Goal: Task Accomplishment & Management: Complete application form

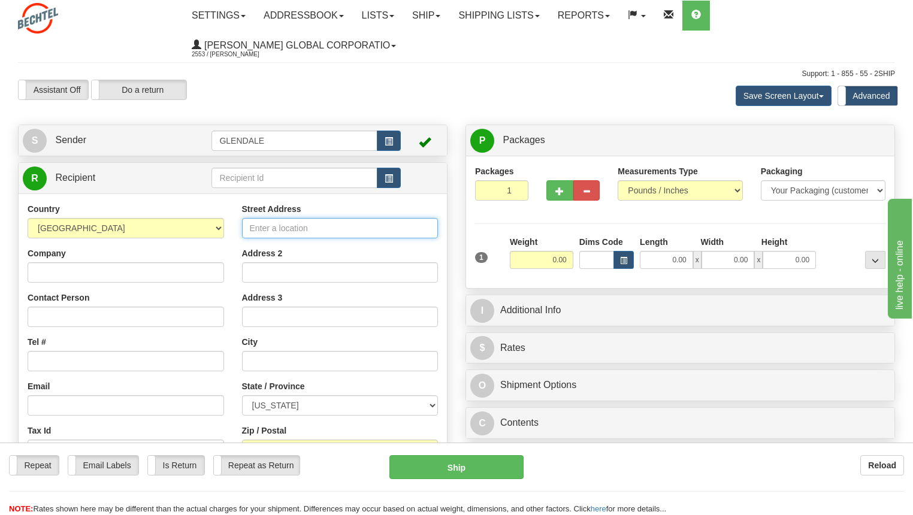
click at [275, 229] on input "Street Address" at bounding box center [340, 228] width 196 height 20
type input "2700 FM 802"
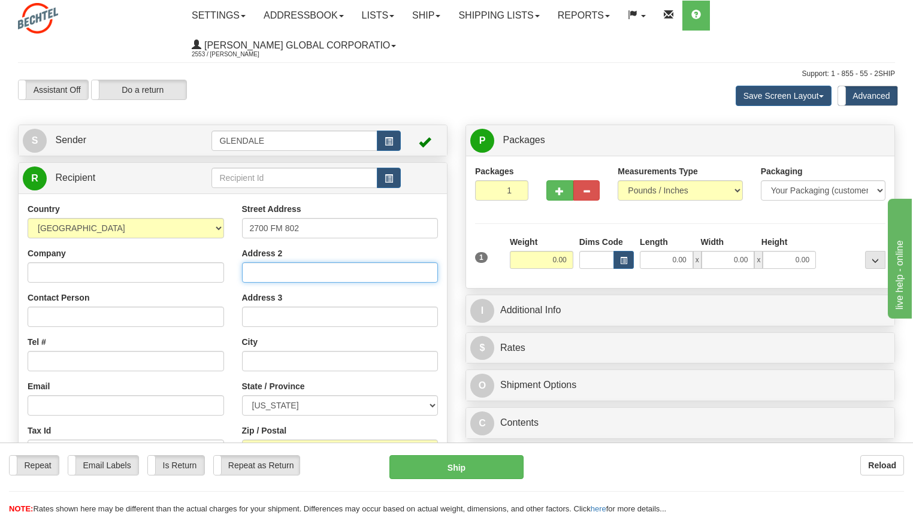
click at [262, 276] on input "Address 2" at bounding box center [340, 272] width 196 height 20
type input "Apt 114"
type input "r"
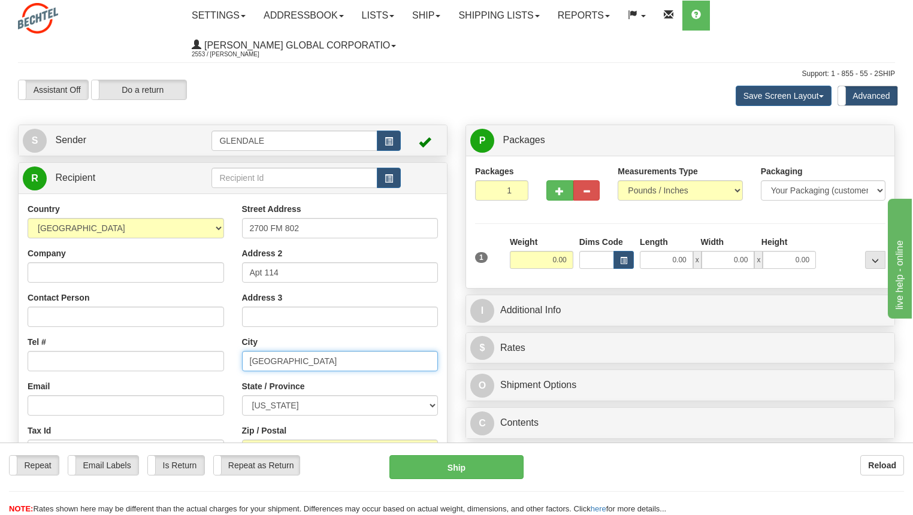
type input "[GEOGRAPHIC_DATA]"
select select "[GEOGRAPHIC_DATA]"
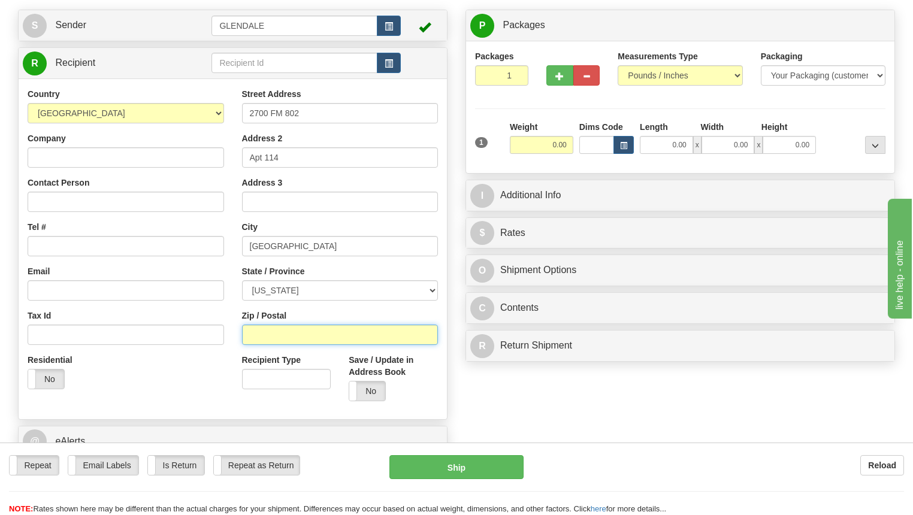
scroll to position [120, 0]
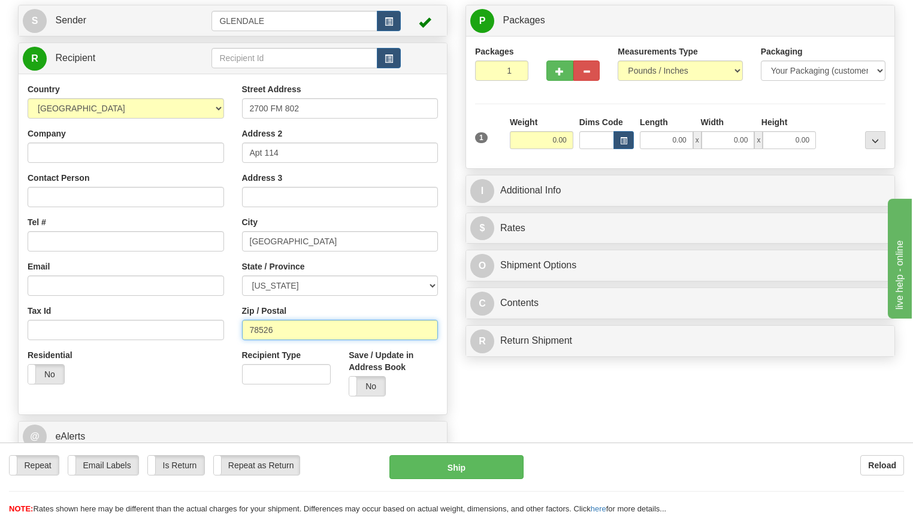
type input "78526"
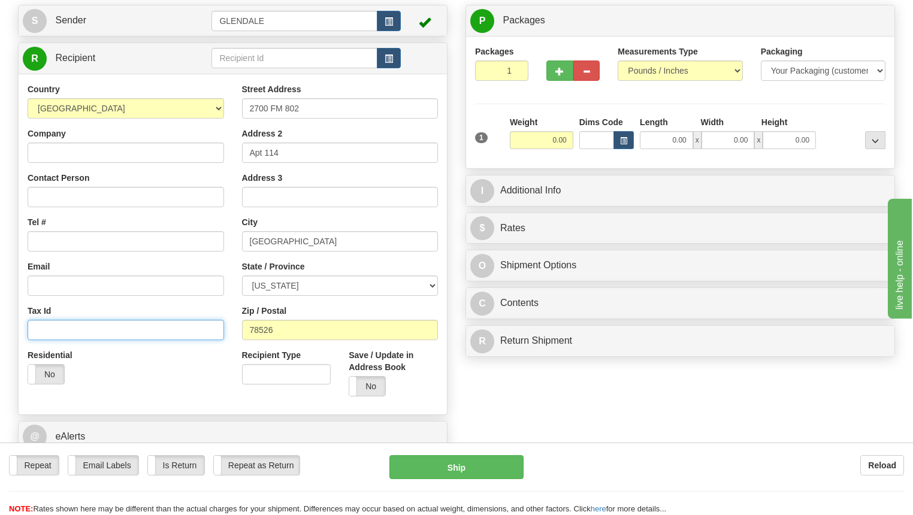
click at [53, 325] on input "Tax Id" at bounding box center [126, 330] width 196 height 20
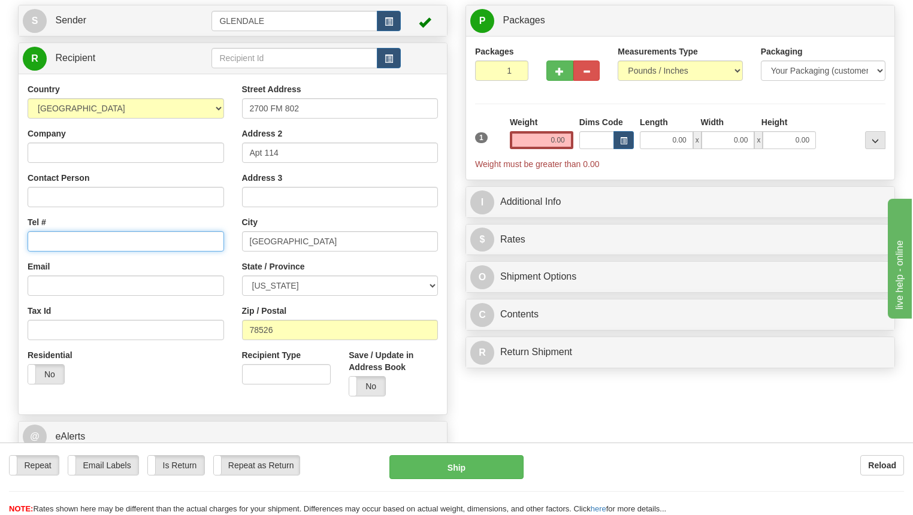
click at [54, 244] on input "Tel #" at bounding box center [126, 241] width 196 height 20
click at [42, 241] on input "Tel #" at bounding box center [126, 241] width 196 height 20
type input "[PHONE_NUMBER]"
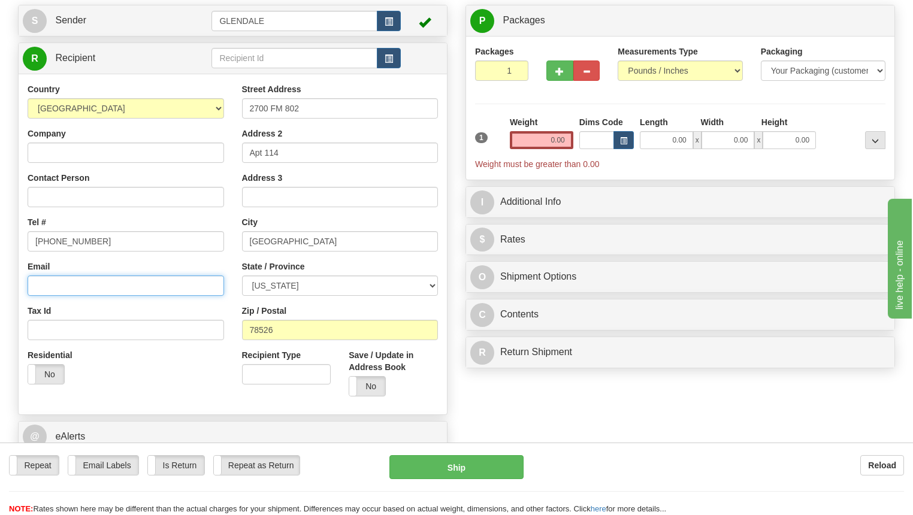
click at [63, 290] on input "Email" at bounding box center [126, 285] width 196 height 20
type input "m"
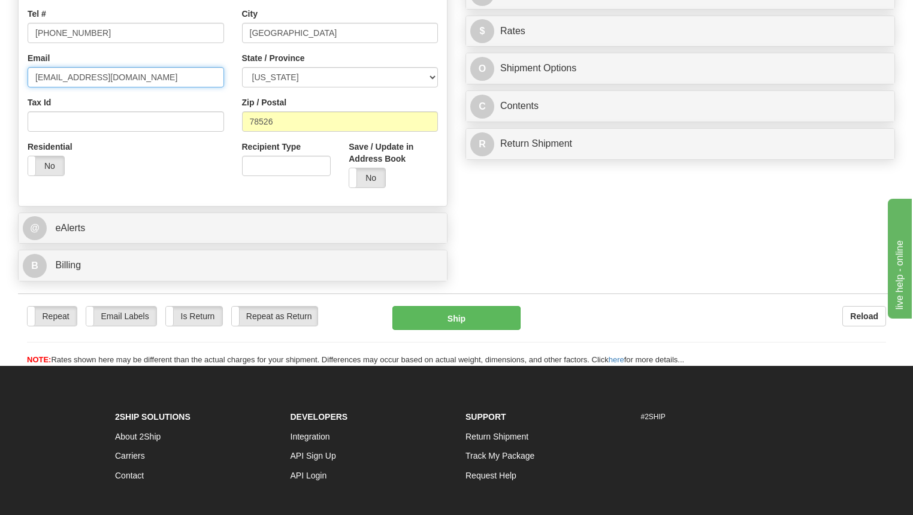
scroll to position [299, 0]
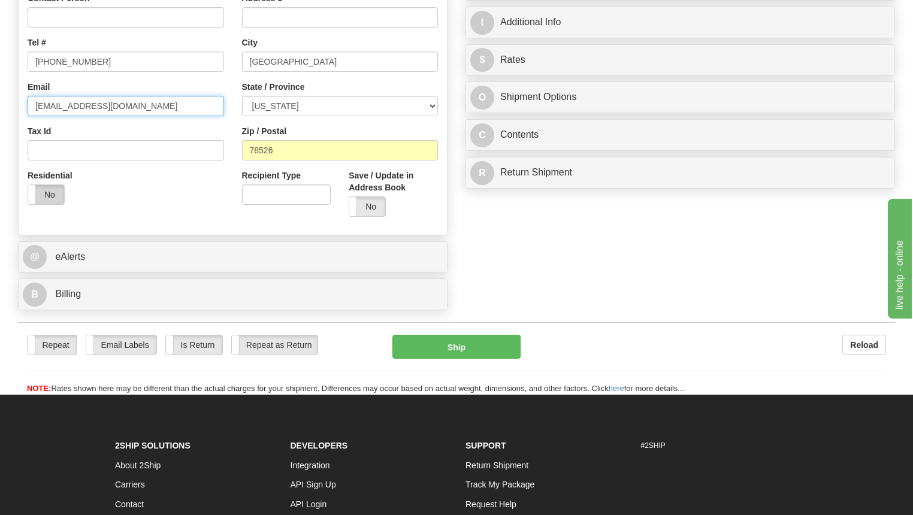
type input "[EMAIL_ADDRESS][DOMAIN_NAME]"
drag, startPoint x: 44, startPoint y: 195, endPoint x: 53, endPoint y: 198, distance: 10.0
click at [44, 195] on label "No" at bounding box center [46, 194] width 36 height 19
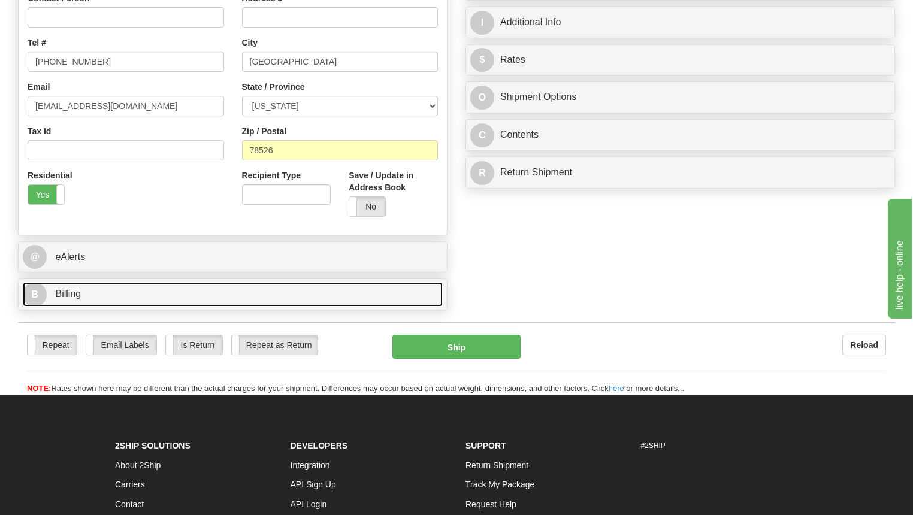
click at [211, 297] on link "B Billing" at bounding box center [233, 294] width 420 height 25
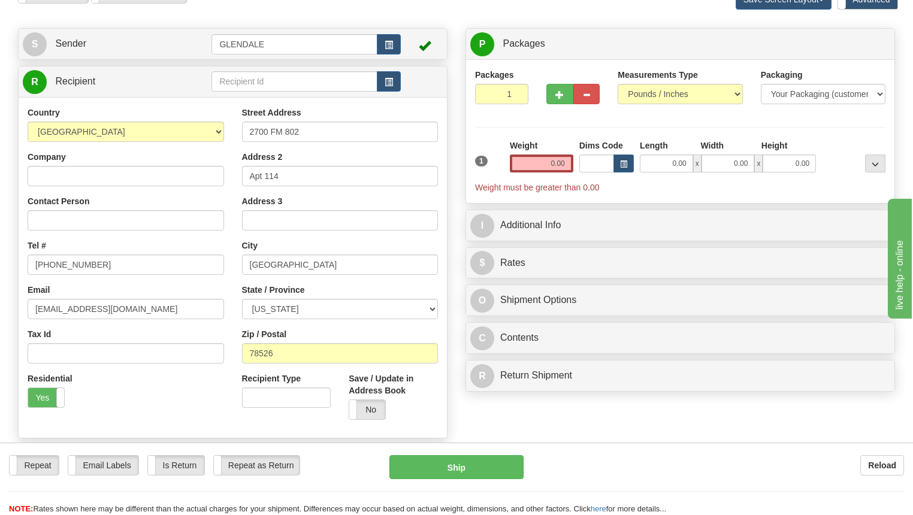
scroll to position [60, 0]
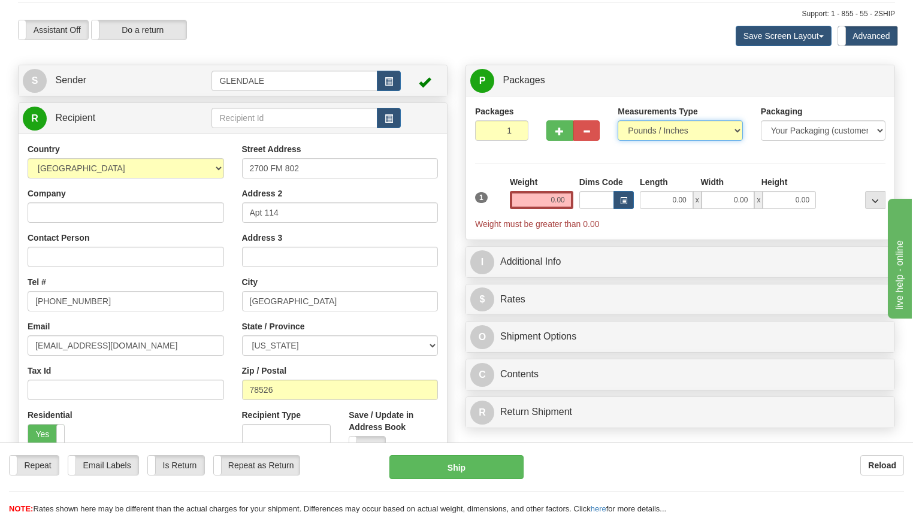
click at [734, 134] on select "Pounds / Inches Kilograms / Centimeters" at bounding box center [679, 130] width 125 height 20
click at [553, 200] on input "0.00" at bounding box center [541, 200] width 63 height 18
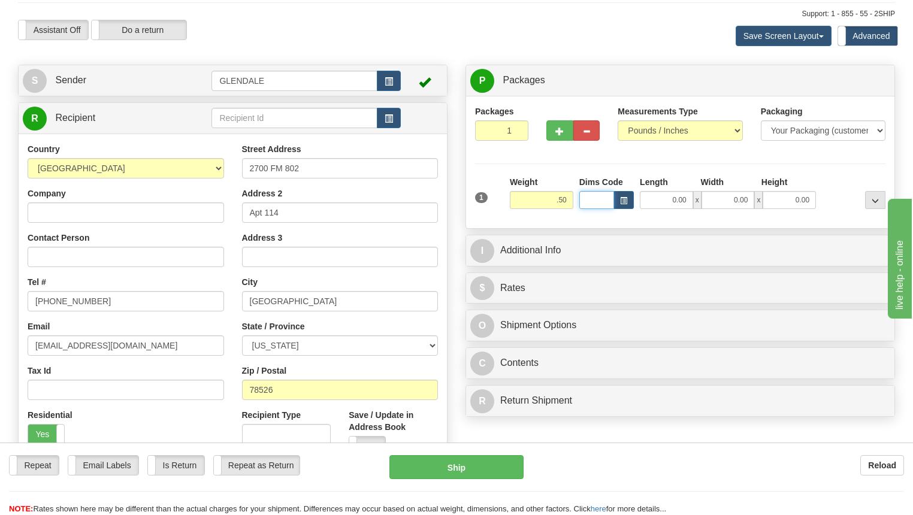
type input "0.50"
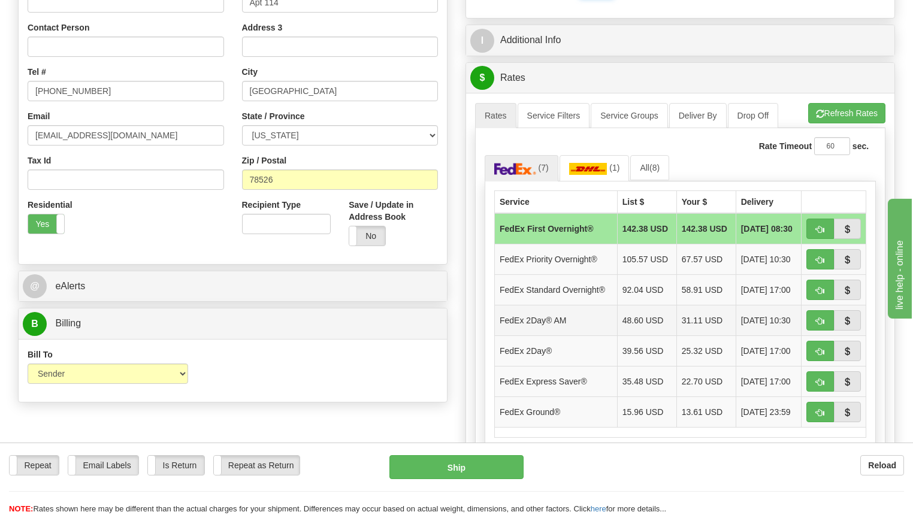
scroll to position [299, 0]
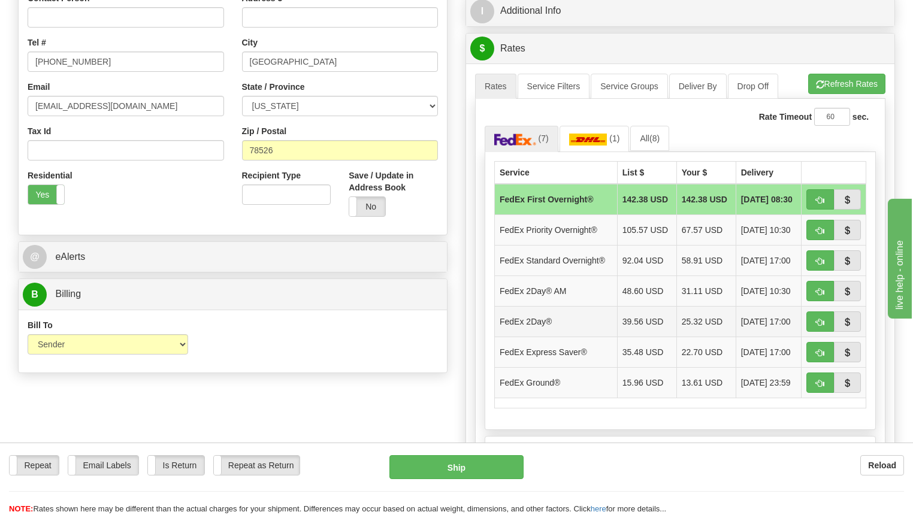
click at [547, 329] on td "FedEx 2Day®" at bounding box center [556, 321] width 123 height 31
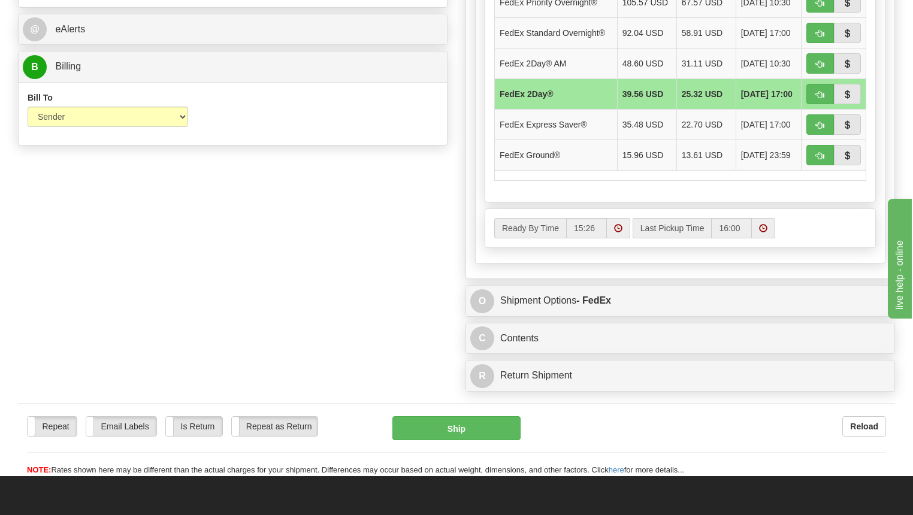
scroll to position [539, 0]
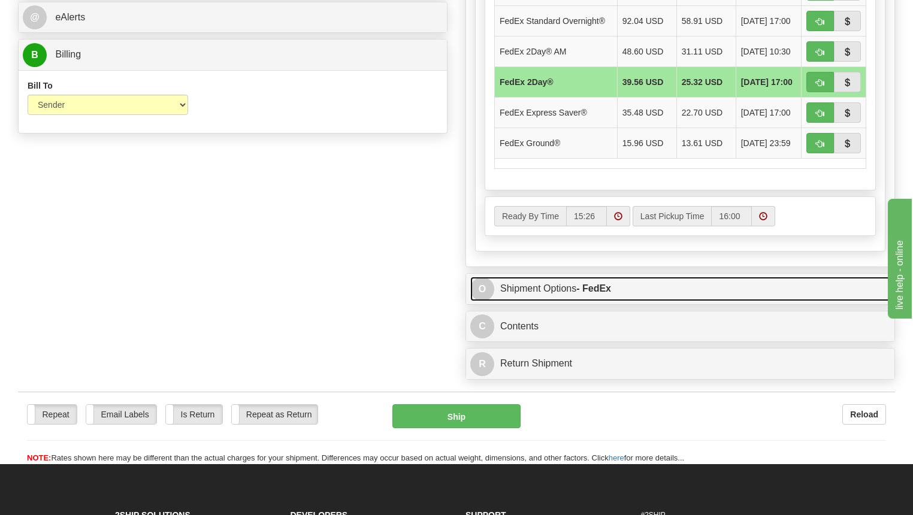
click at [516, 290] on link "O Shipment Options - FedEx" at bounding box center [680, 289] width 420 height 25
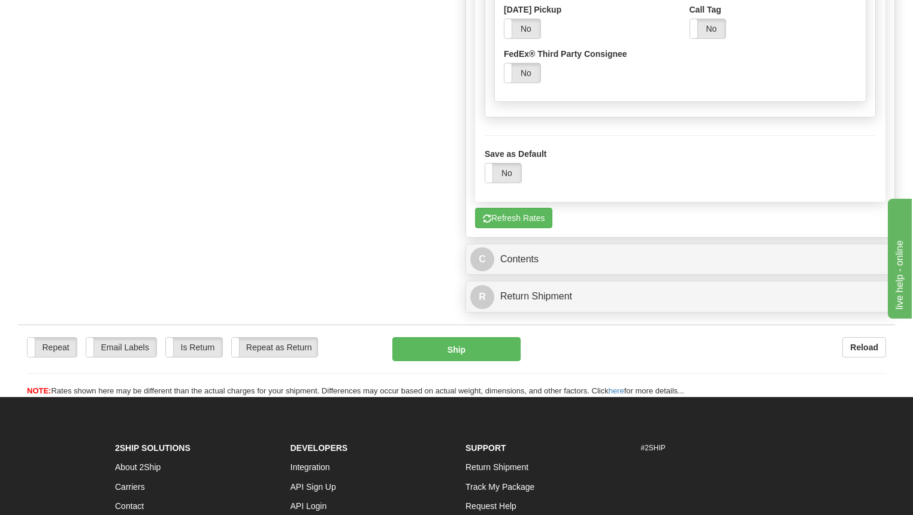
scroll to position [1078, 0]
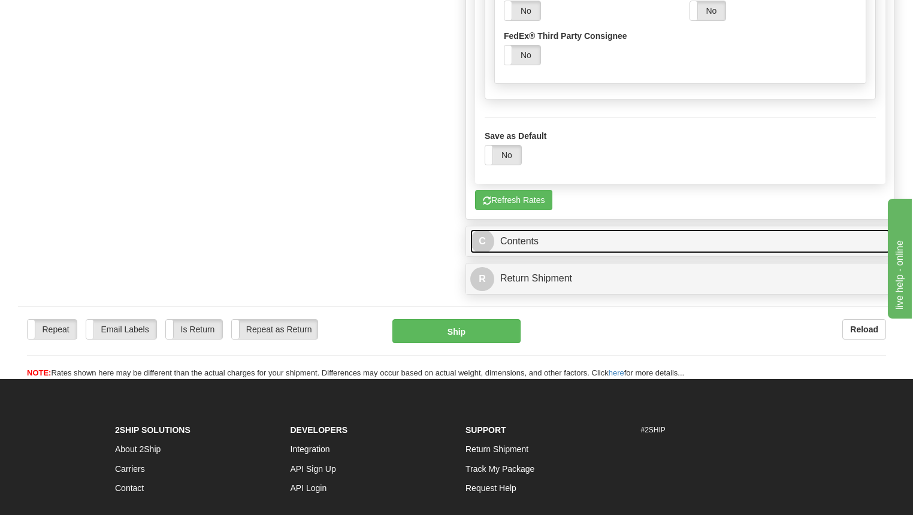
click at [510, 241] on link "C Contents" at bounding box center [680, 241] width 420 height 25
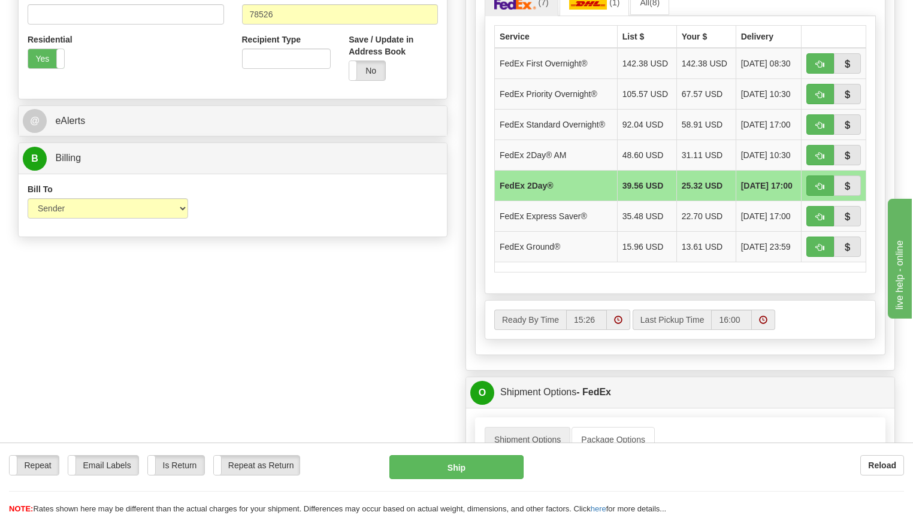
scroll to position [76, 0]
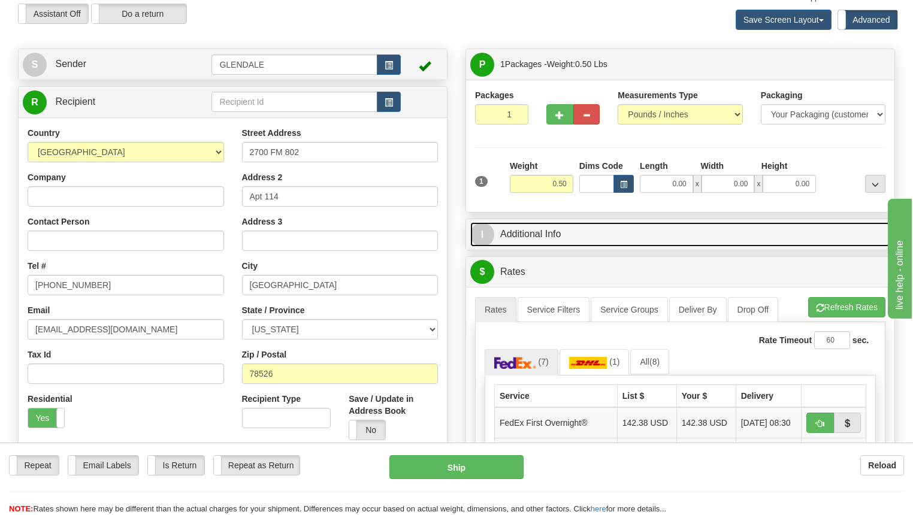
click at [574, 238] on link "I Additional Info" at bounding box center [680, 234] width 420 height 25
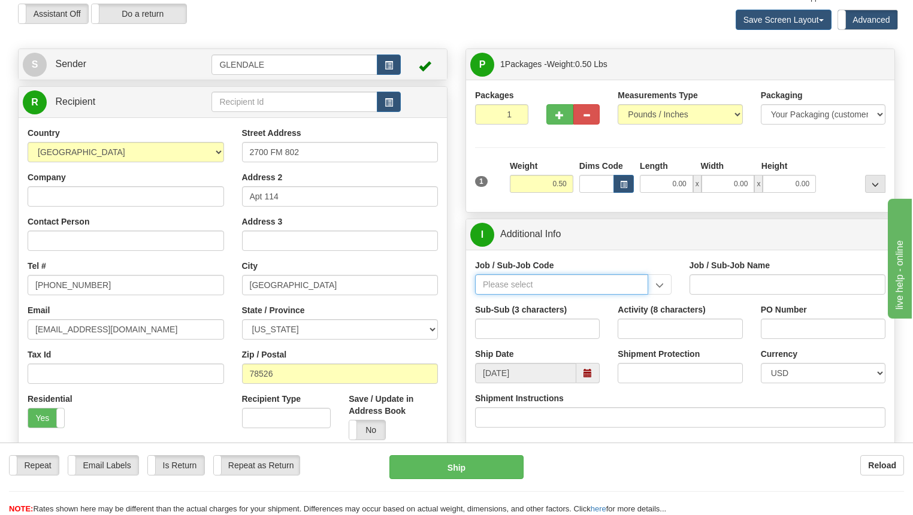
click at [604, 283] on input "Job / Sub-Job Code" at bounding box center [561, 284] width 173 height 20
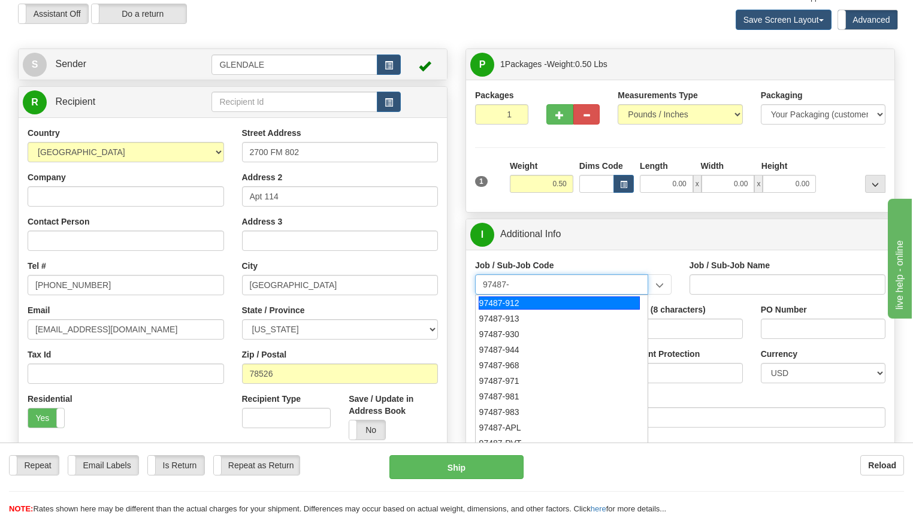
type input "97487-912"
type input "BENEFIT ADMINISTRATION - BENEFIT PLAN ADMINISTRATI"
type input "97487-912"
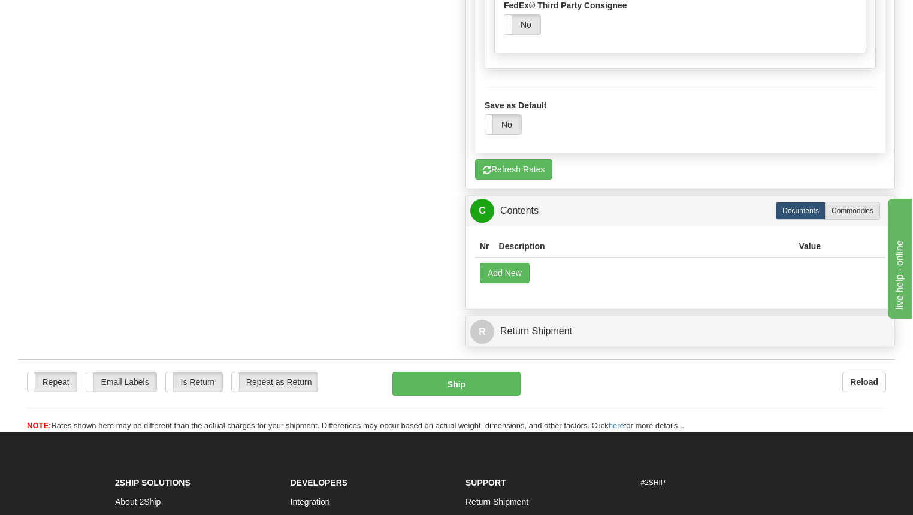
scroll to position [1290, 0]
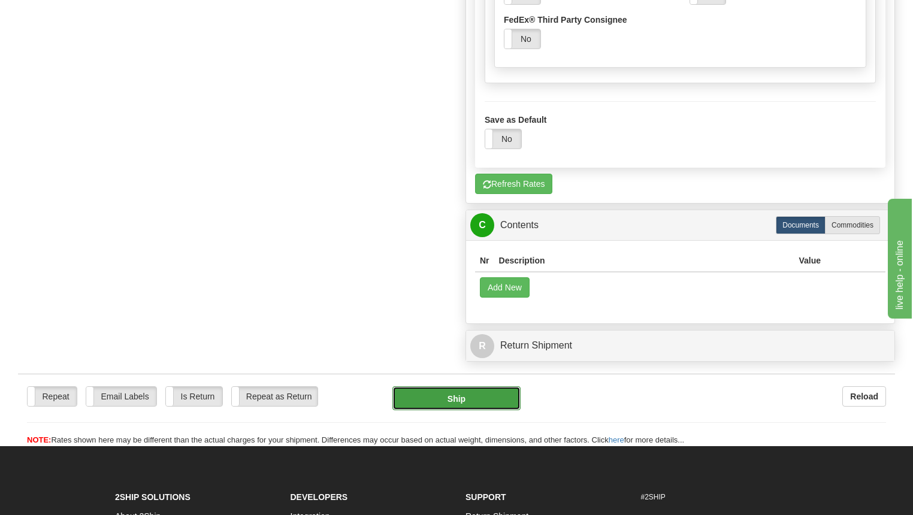
click at [442, 398] on button "Ship" at bounding box center [456, 398] width 128 height 24
type input "03"
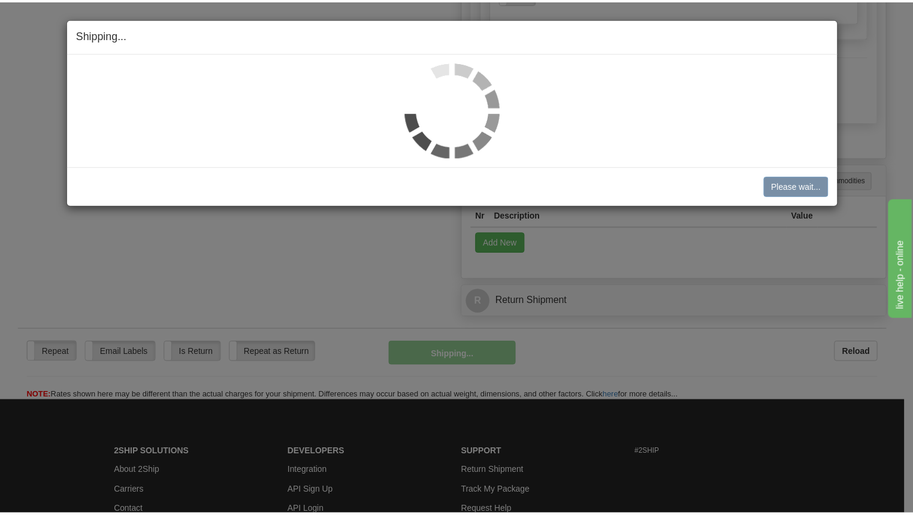
scroll to position [848, 0]
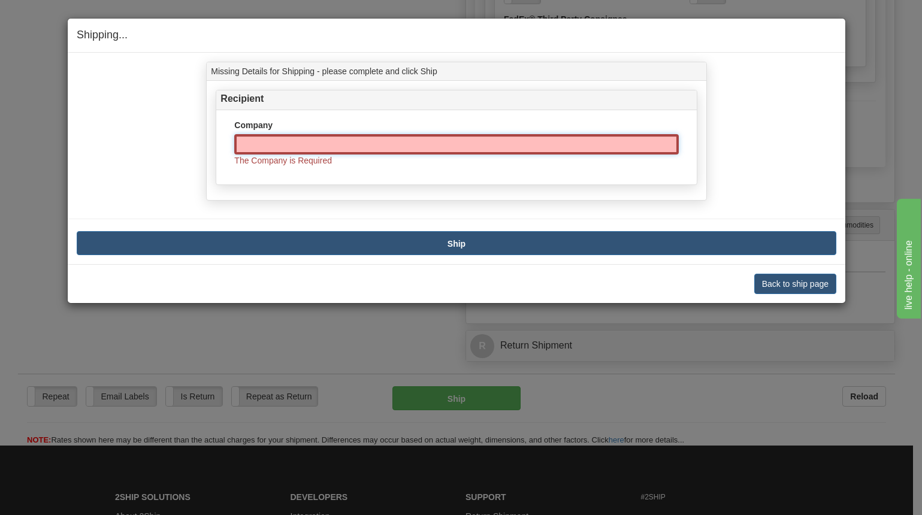
click at [295, 144] on input "Company" at bounding box center [456, 144] width 444 height 20
click at [801, 284] on button "Back to ship page" at bounding box center [795, 284] width 82 height 20
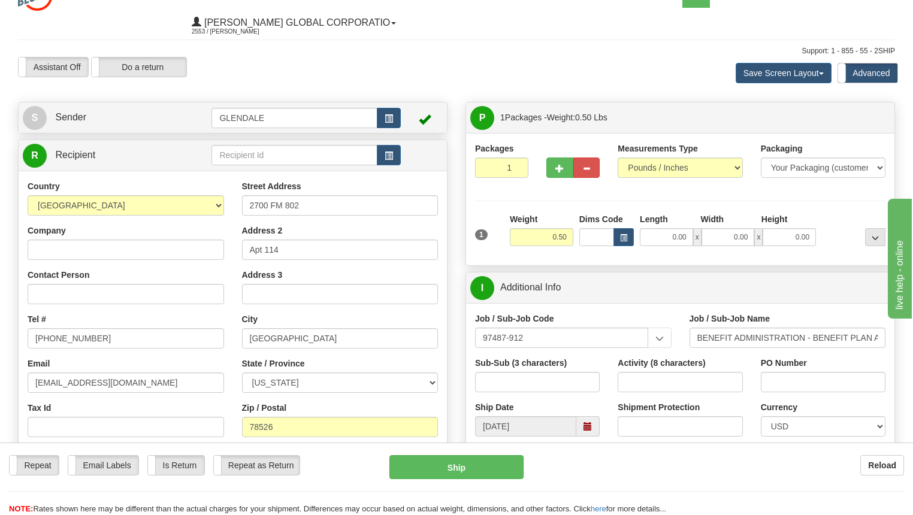
scroll to position [0, 0]
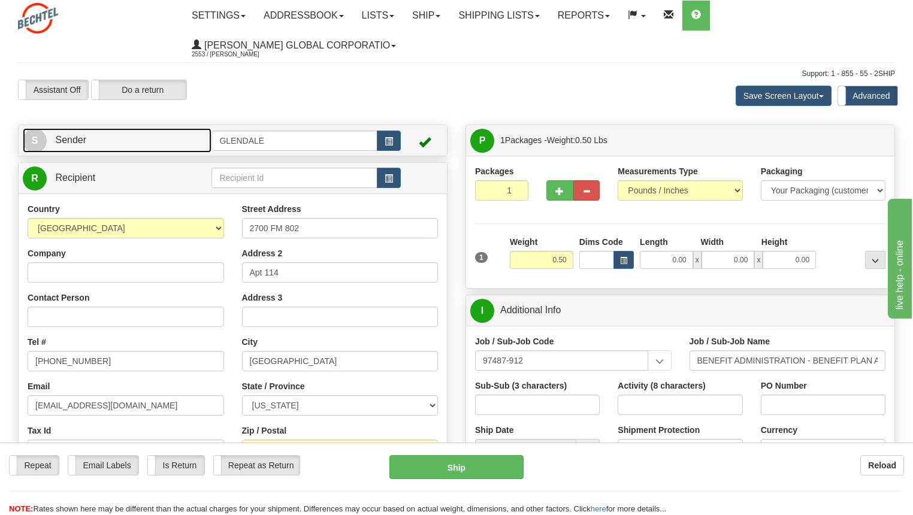
click at [117, 138] on link "S Sender" at bounding box center [117, 140] width 189 height 25
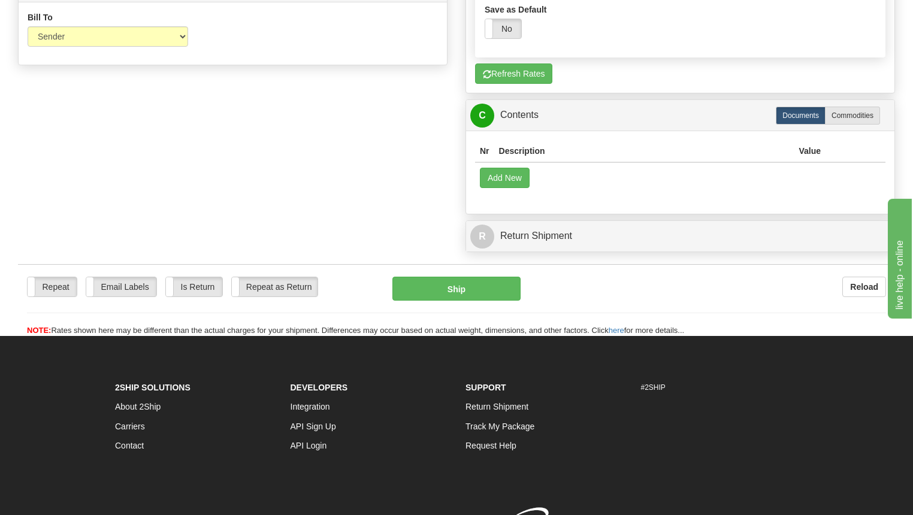
scroll to position [958, 0]
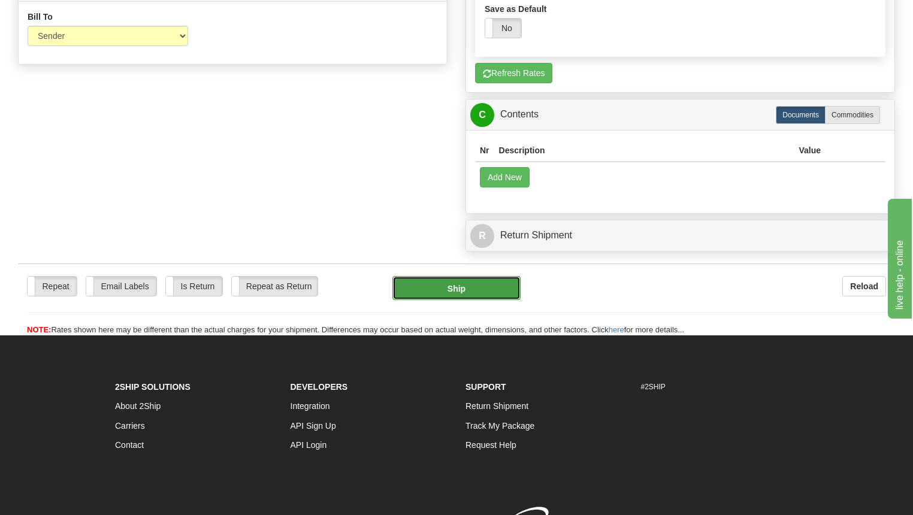
click at [438, 285] on button "Ship" at bounding box center [456, 288] width 128 height 24
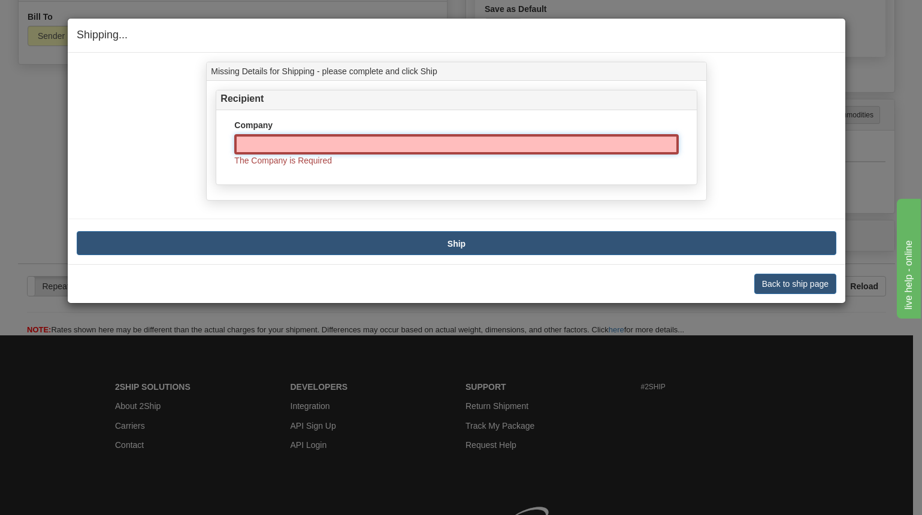
click at [286, 143] on input "Company" at bounding box center [456, 144] width 444 height 20
click at [793, 286] on button "Back to ship page" at bounding box center [795, 284] width 82 height 20
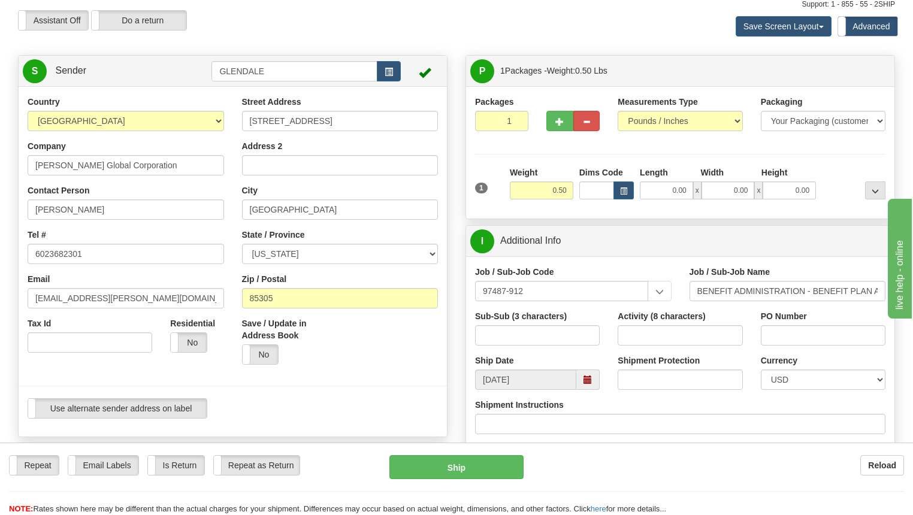
scroll to position [0, 0]
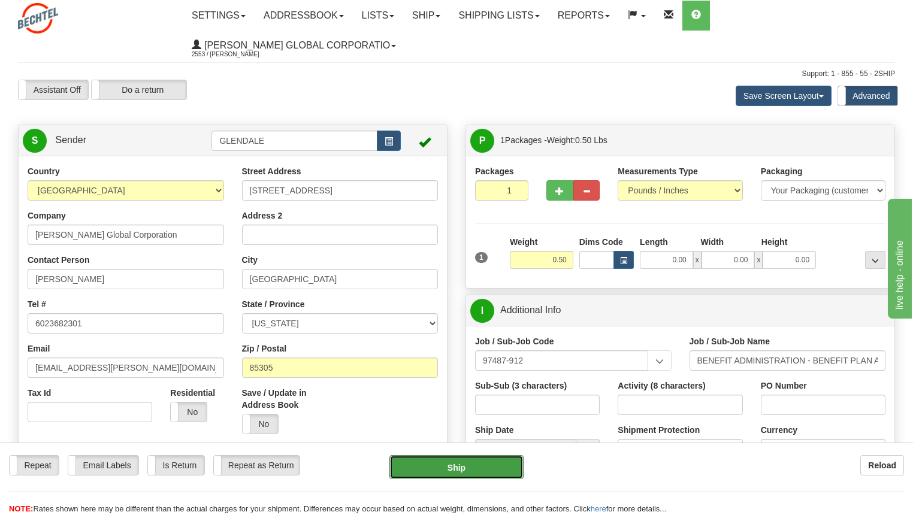
click at [474, 470] on button "Ship" at bounding box center [456, 467] width 134 height 24
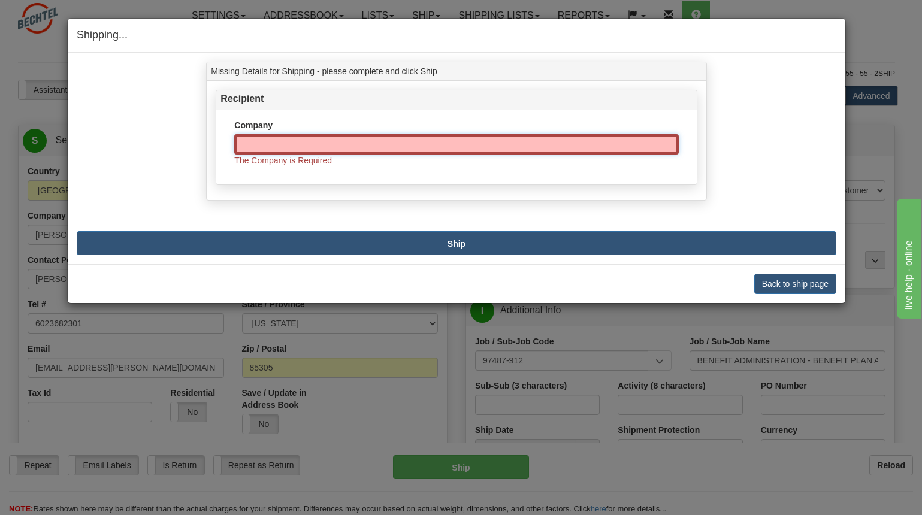
click at [390, 147] on input "Company" at bounding box center [456, 144] width 444 height 20
click at [459, 245] on b "Ship" at bounding box center [456, 244] width 18 height 10
click at [820, 284] on button "Back to ship page" at bounding box center [795, 284] width 82 height 20
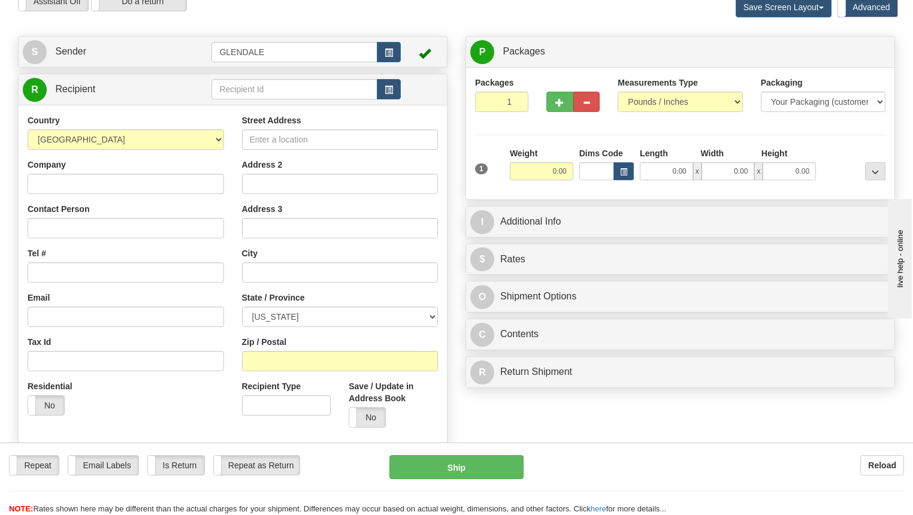
scroll to position [120, 0]
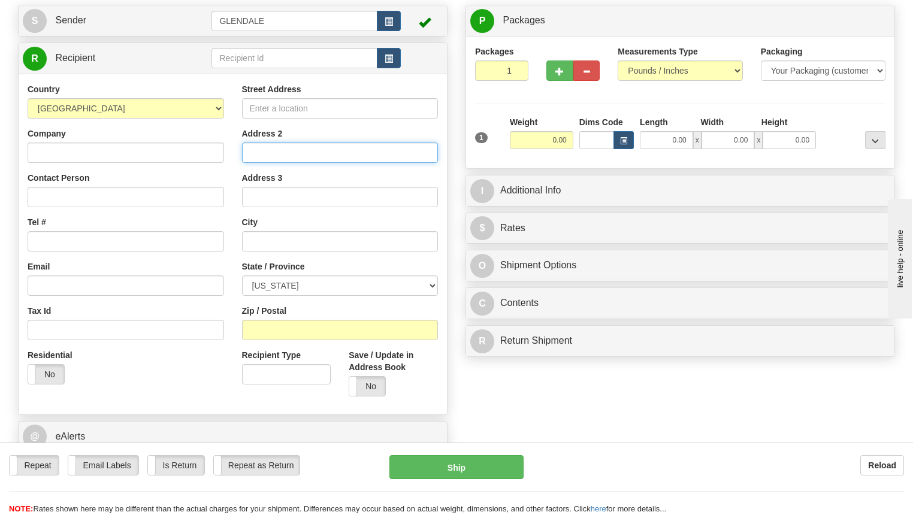
click at [288, 155] on input "Address 2" at bounding box center [340, 153] width 196 height 20
type input "Apt 114"
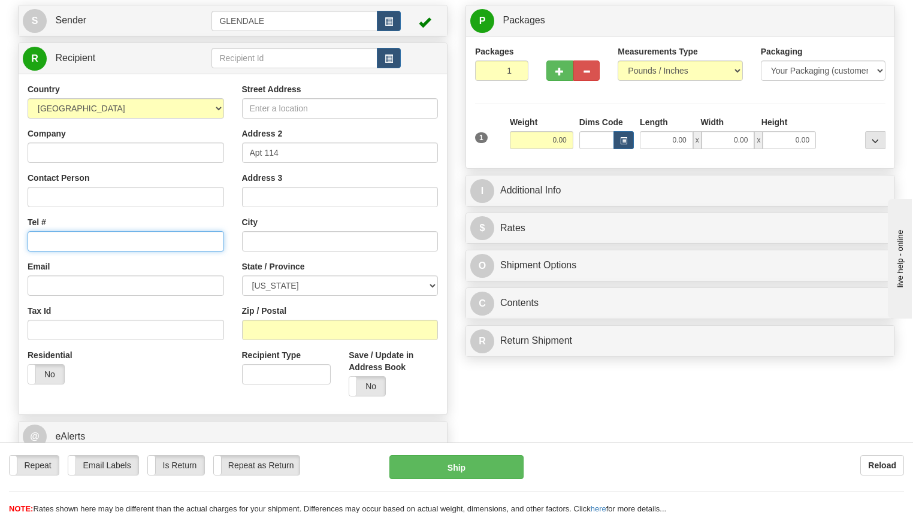
type input "[PHONE_NUMBER]"
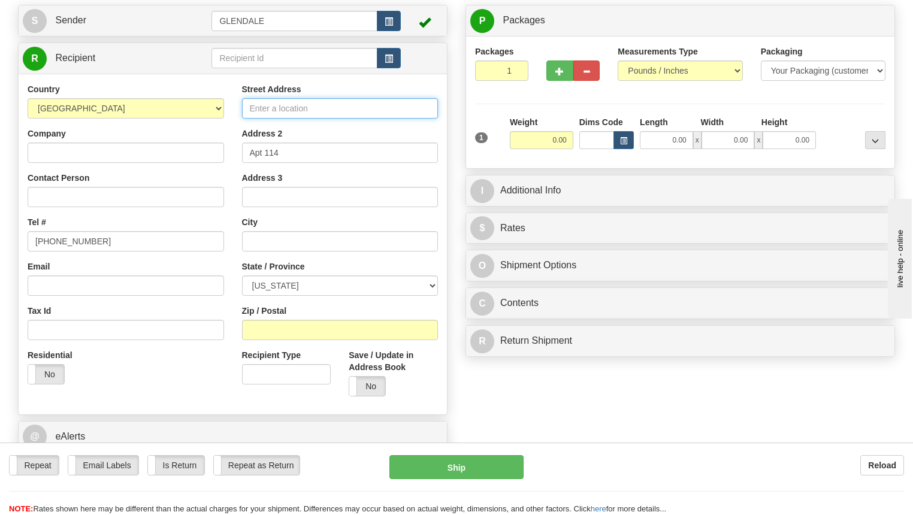
type input "2700 FM 802"
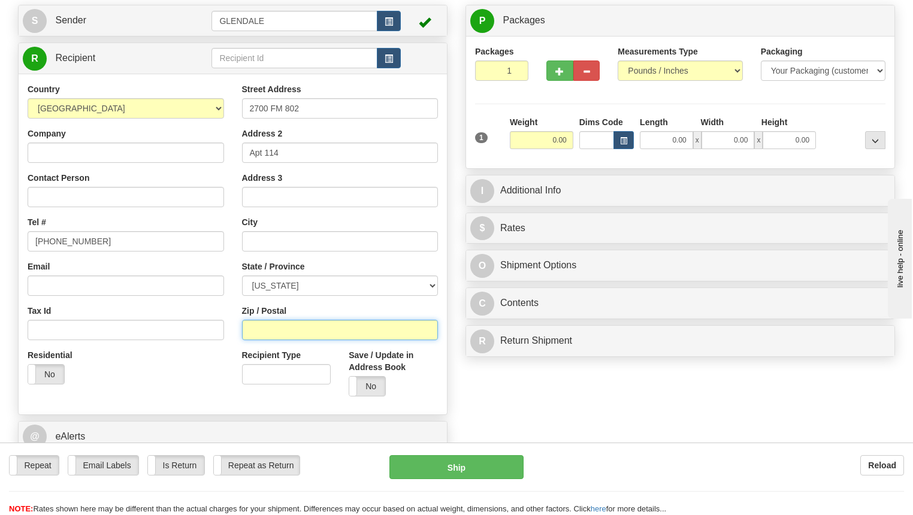
type input "78526"
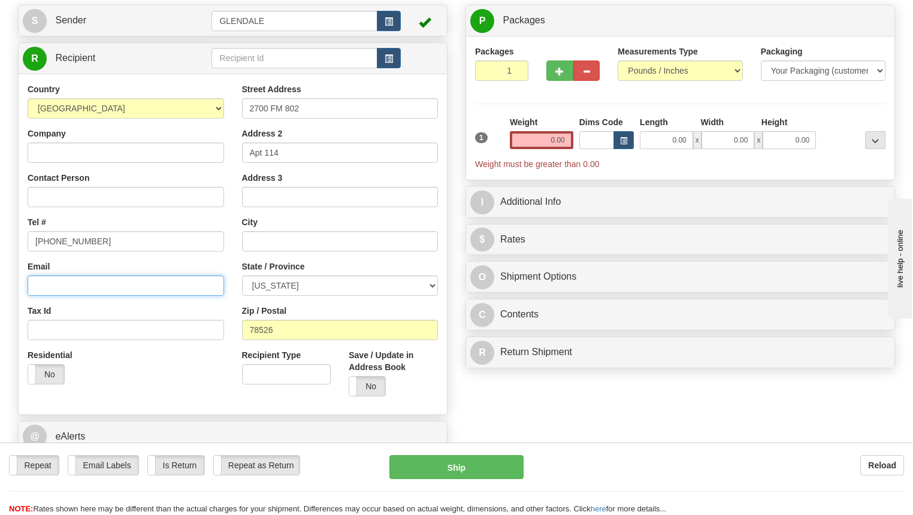
click at [97, 292] on input "Email" at bounding box center [126, 285] width 196 height 20
type input "[EMAIL_ADDRESS][DOMAIN_NAME]"
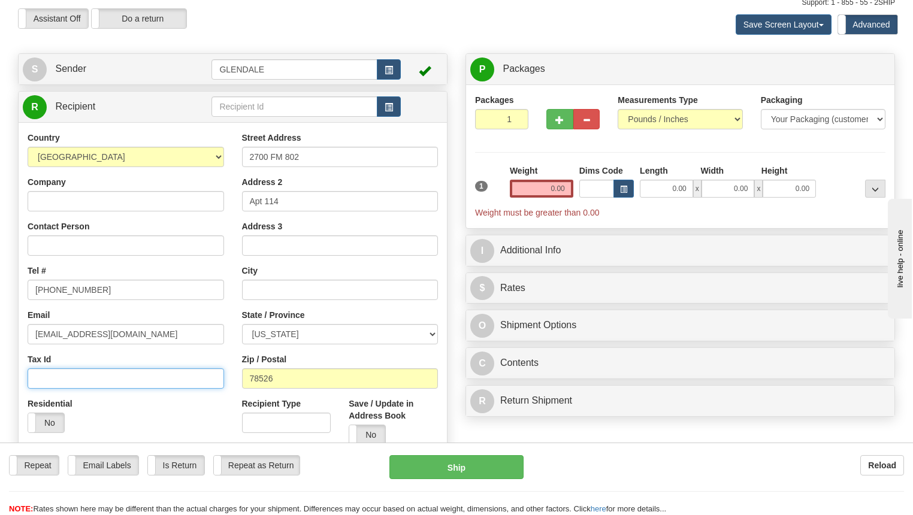
scroll to position [0, 0]
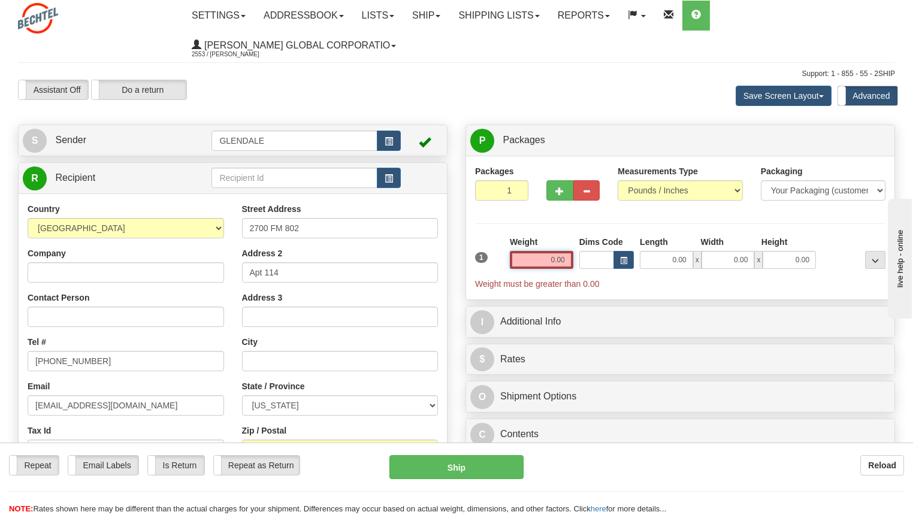
click at [567, 261] on input "0.00" at bounding box center [541, 260] width 63 height 18
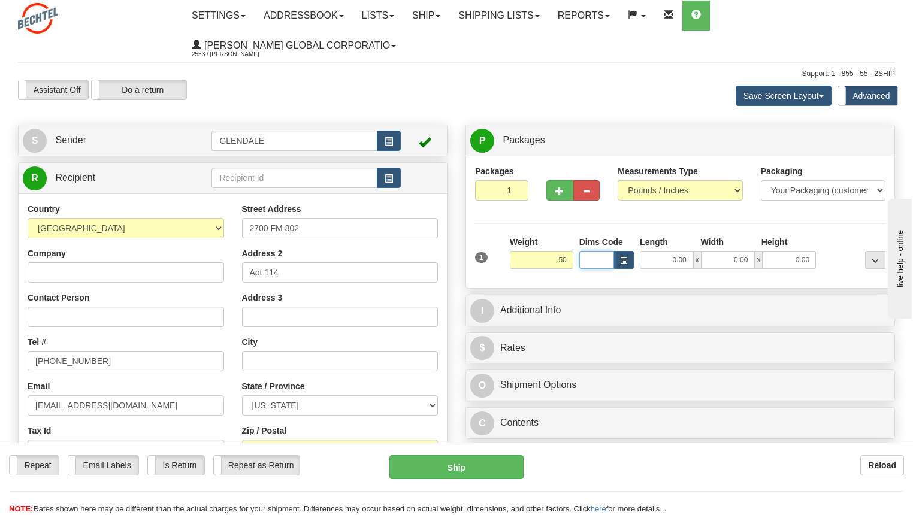
type input "0.50"
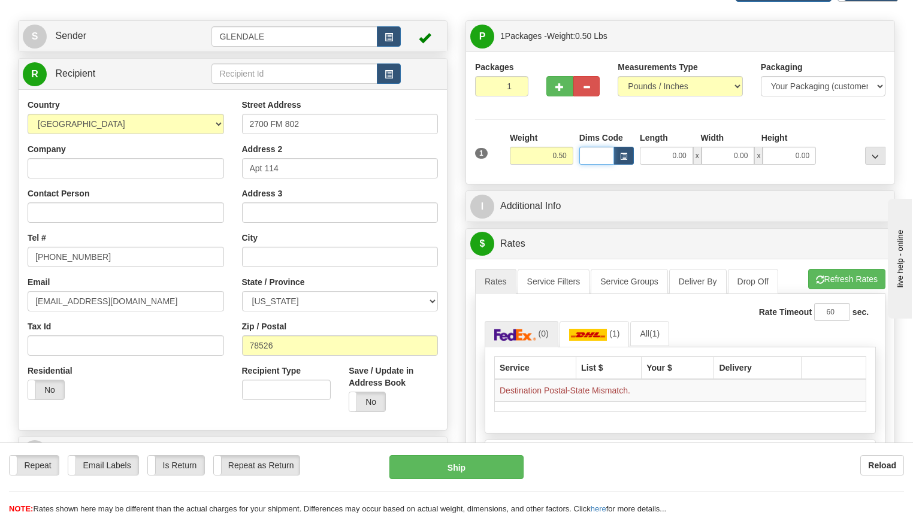
scroll to position [120, 0]
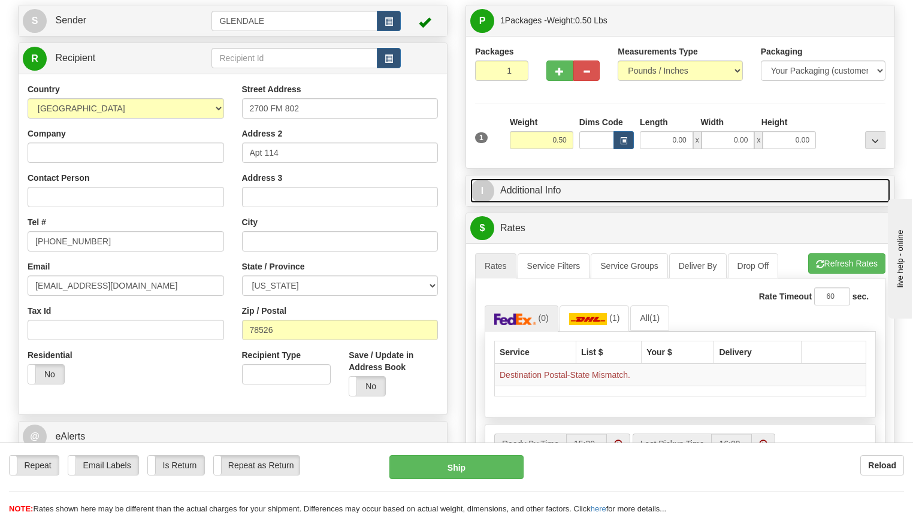
click at [586, 191] on link "I Additional Info" at bounding box center [680, 190] width 420 height 25
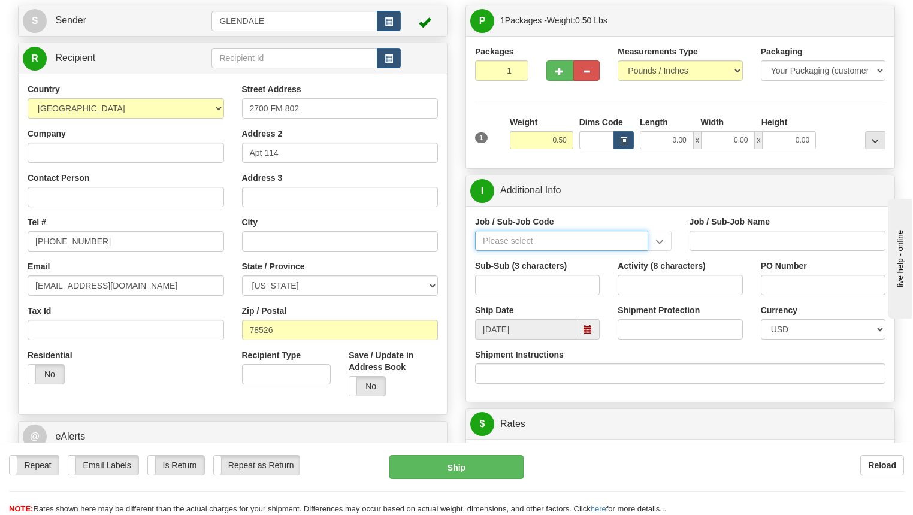
click at [529, 237] on input "Job / Sub-Job Code" at bounding box center [561, 241] width 173 height 20
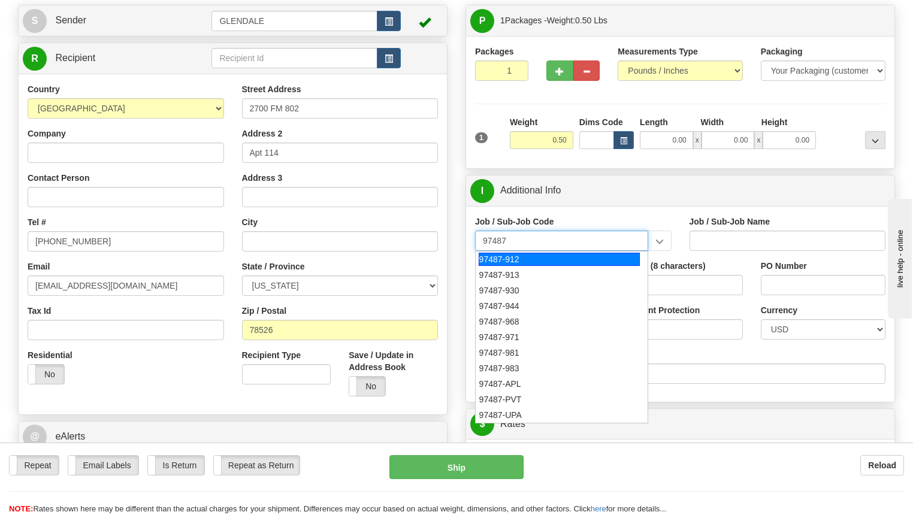
click at [511, 256] on div "97487-912" at bounding box center [559, 259] width 161 height 13
type input "97487-912"
type input "BENEFIT ADMINISTRATION - BENEFIT PLAN ADMINISTRATI"
type input "97487-912"
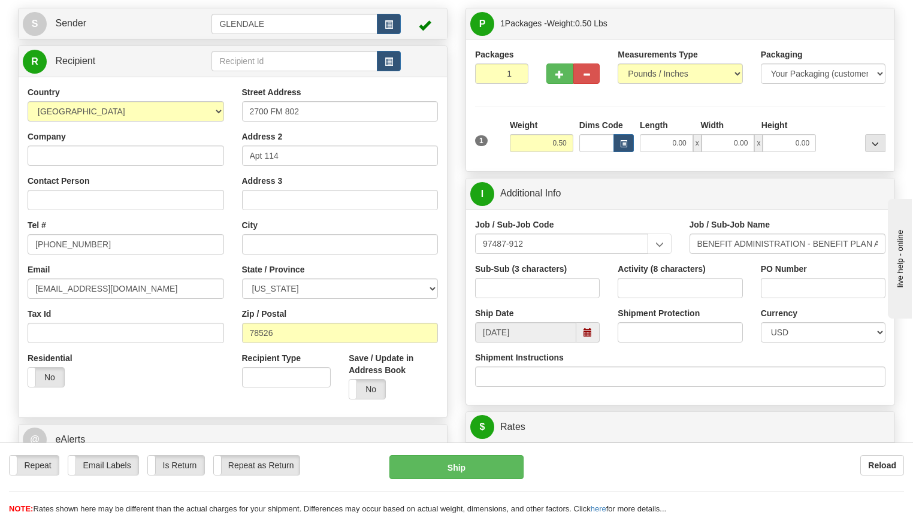
scroll to position [60, 0]
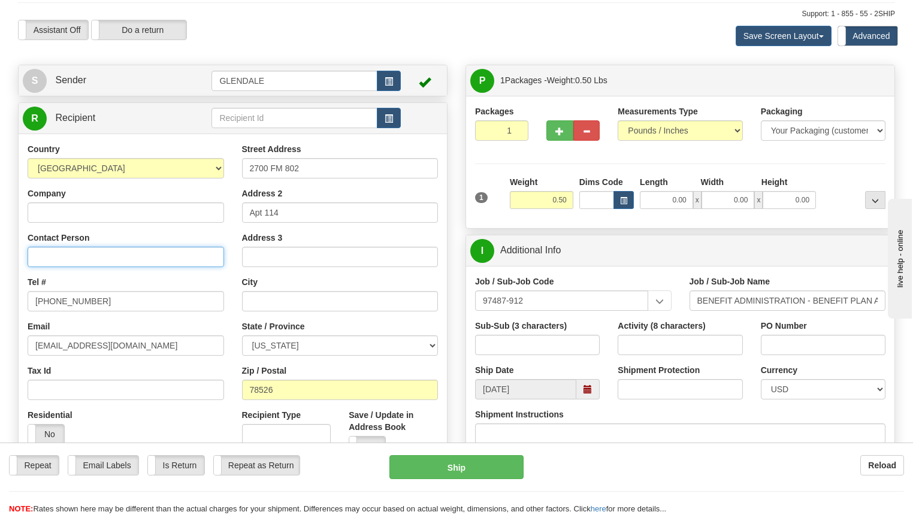
click at [59, 258] on input "Contact Person" at bounding box center [126, 257] width 196 height 20
type input "[PERSON_NAME]"
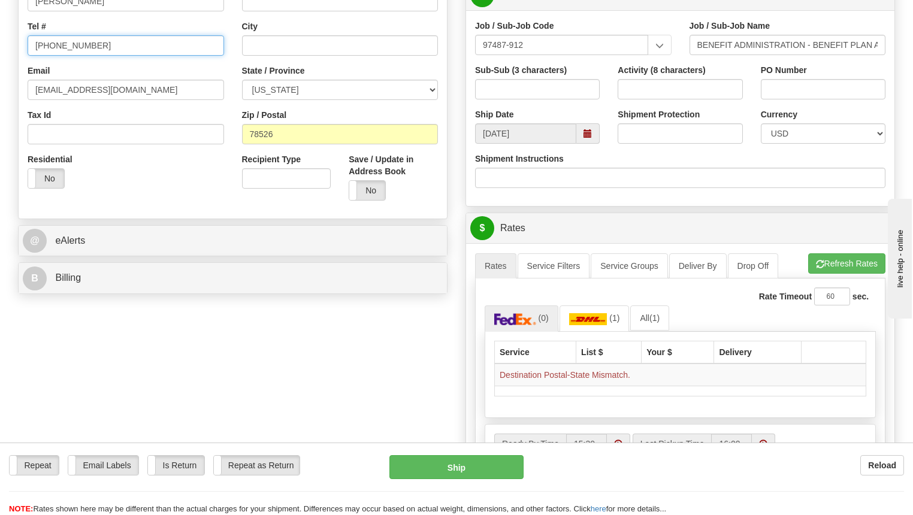
scroll to position [299, 0]
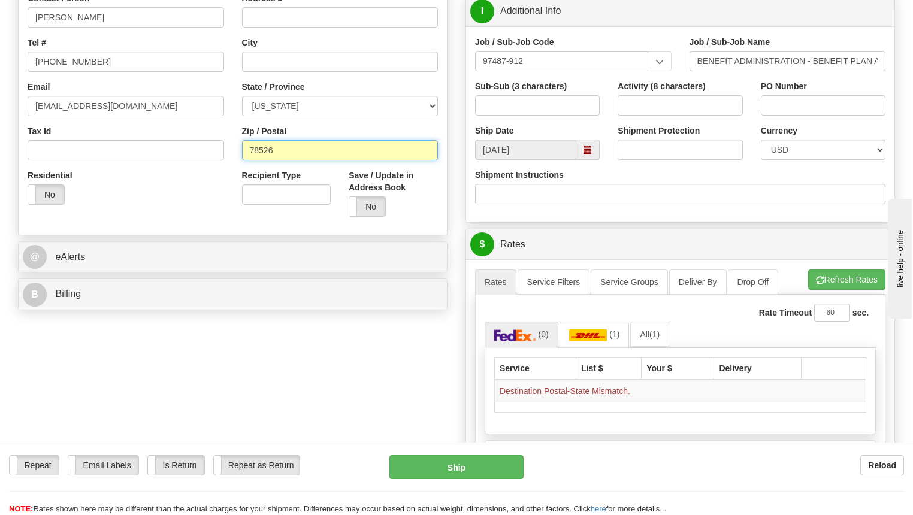
drag, startPoint x: 286, startPoint y: 153, endPoint x: 188, endPoint y: 136, distance: 99.2
click at [188, 136] on div "Country [GEOGRAPHIC_DATA] [GEOGRAPHIC_DATA] [GEOGRAPHIC_DATA] [GEOGRAPHIC_DATA]…" at bounding box center [233, 65] width 428 height 322
click at [323, 96] on select "[US_STATE] [US_STATE] [US_STATE] [US_STATE] Armed Forces America Armed Forces E…" at bounding box center [340, 106] width 196 height 20
select select "[GEOGRAPHIC_DATA]"
click at [285, 103] on select "[US_STATE] [US_STATE] [US_STATE] [US_STATE] Armed Forces America Armed Forces E…" at bounding box center [340, 106] width 196 height 20
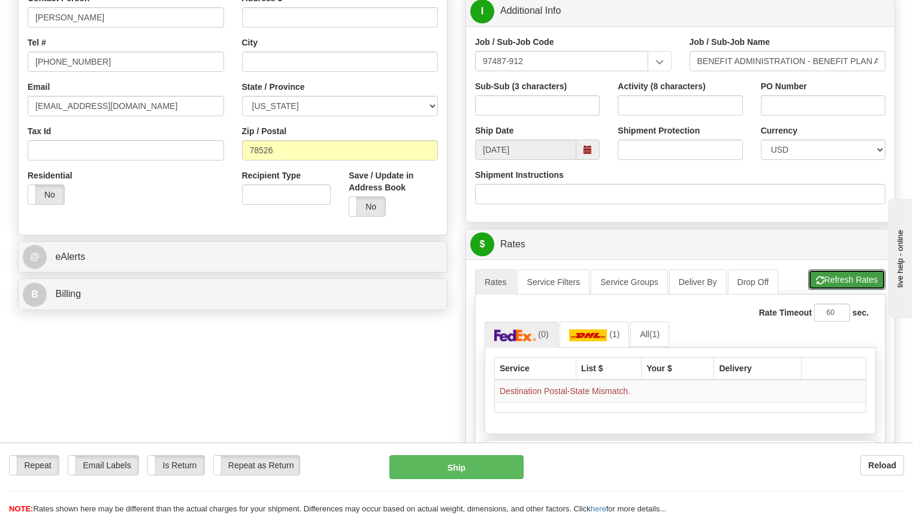
click at [837, 287] on button "Refresh Rates" at bounding box center [846, 279] width 77 height 20
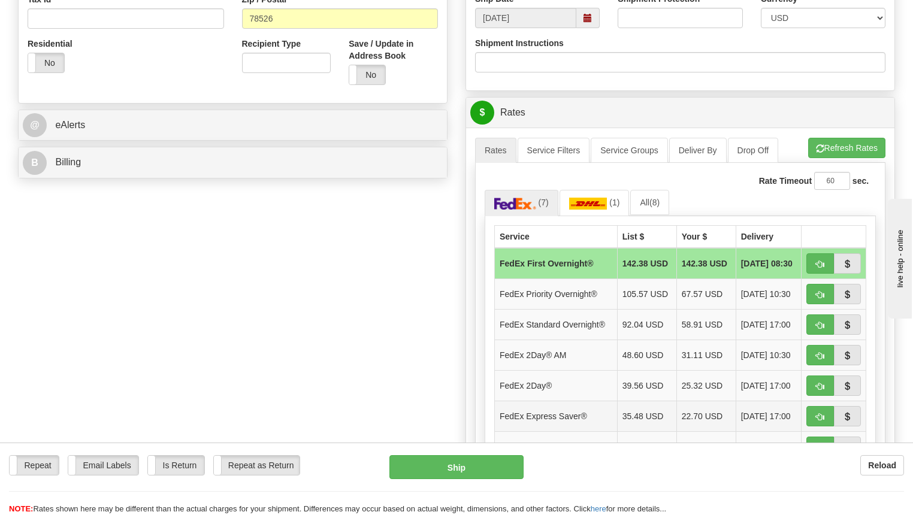
scroll to position [479, 0]
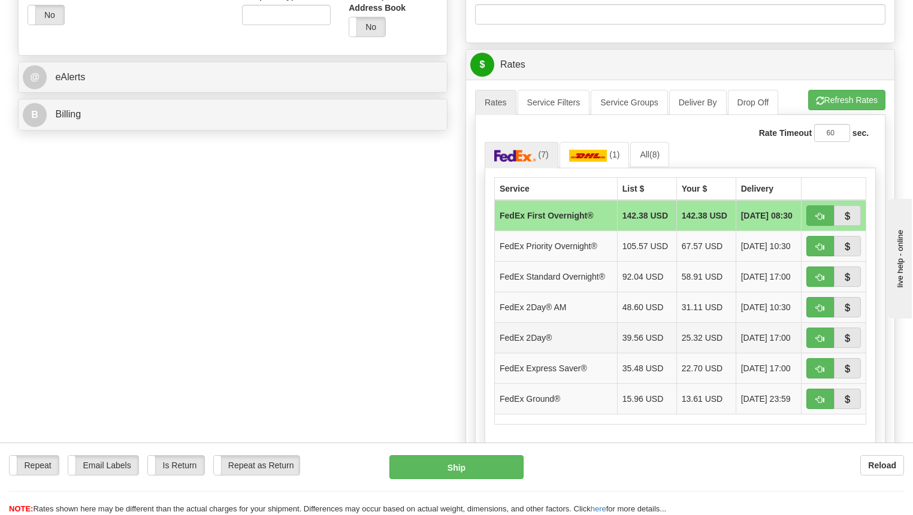
click at [556, 339] on td "FedEx 2Day®" at bounding box center [556, 337] width 123 height 31
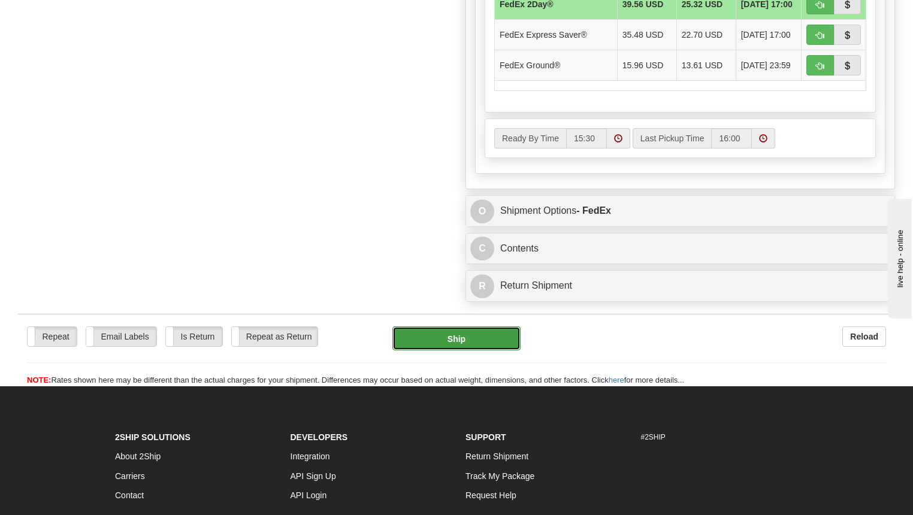
click at [464, 328] on button "Ship" at bounding box center [456, 338] width 128 height 24
type input "03"
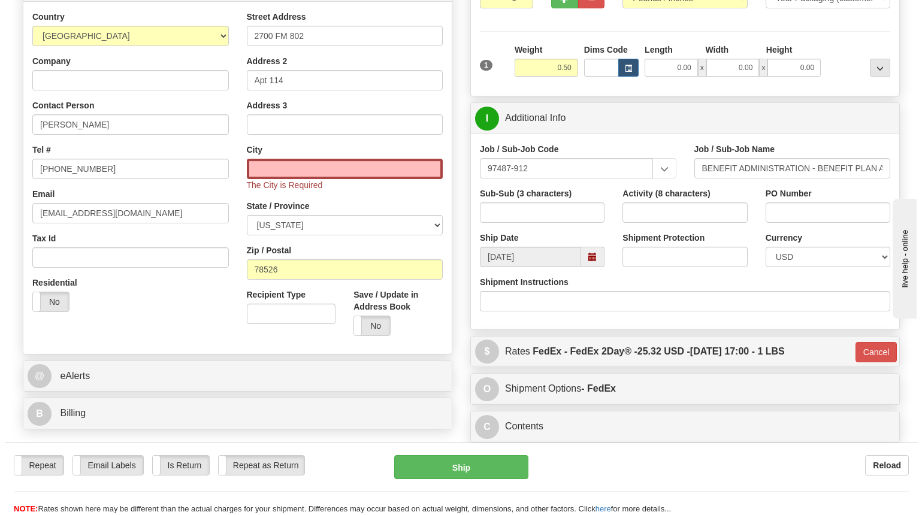
scroll to position [190, 0]
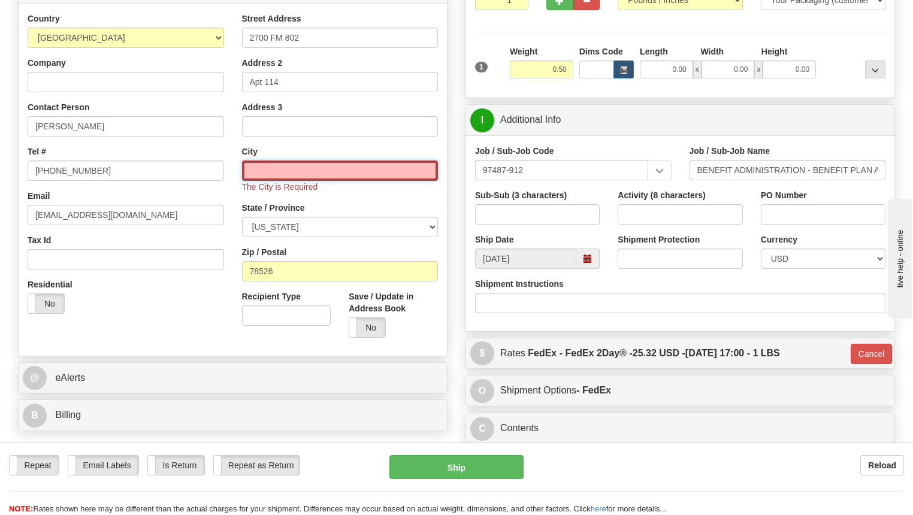
click at [323, 166] on input "text" at bounding box center [340, 171] width 196 height 20
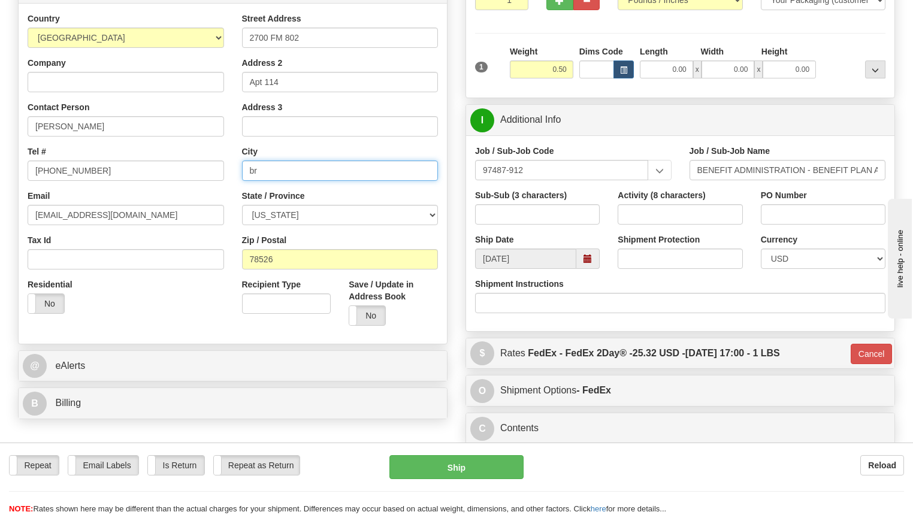
type input "b"
type input "[GEOGRAPHIC_DATA]"
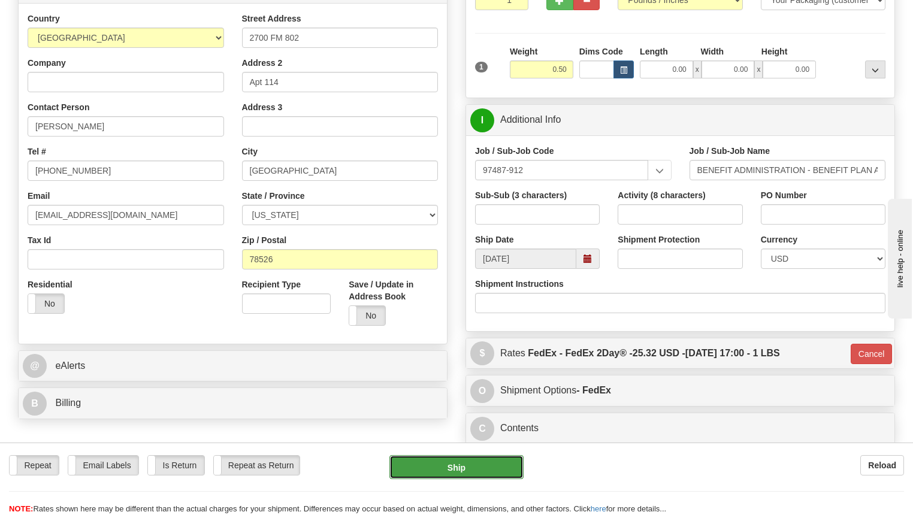
click at [468, 465] on button "Ship" at bounding box center [456, 467] width 134 height 24
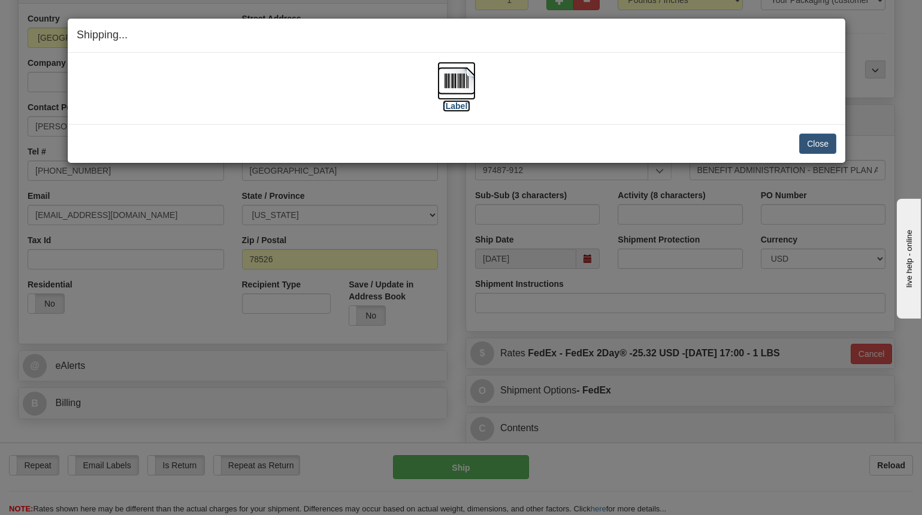
click at [458, 99] on img at bounding box center [456, 81] width 38 height 38
